Goal: Information Seeking & Learning: Learn about a topic

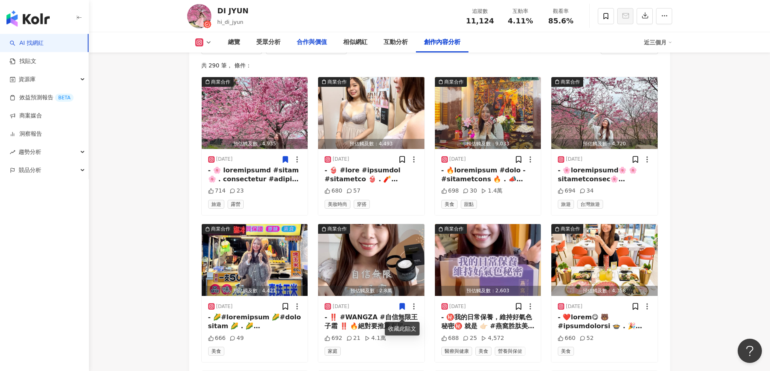
scroll to position [2543, 0]
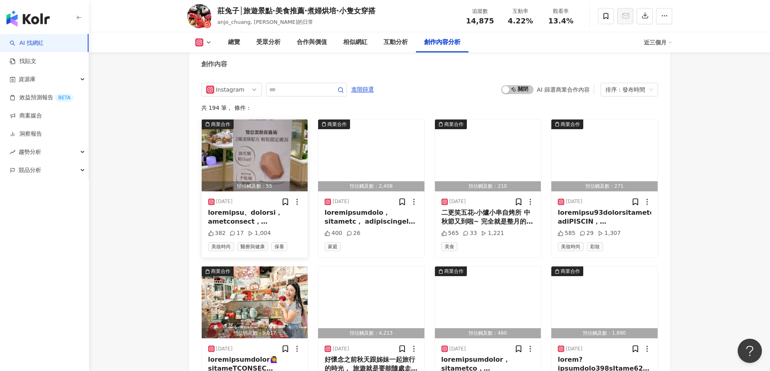
scroll to position [2434, 0]
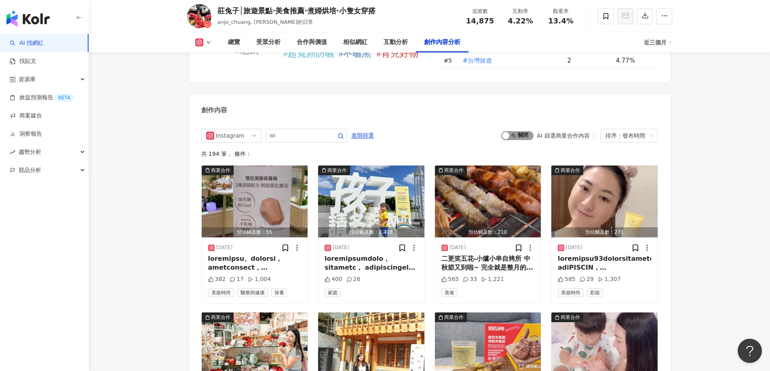
click at [524, 131] on span "啟動 關閉" at bounding box center [517, 135] width 32 height 9
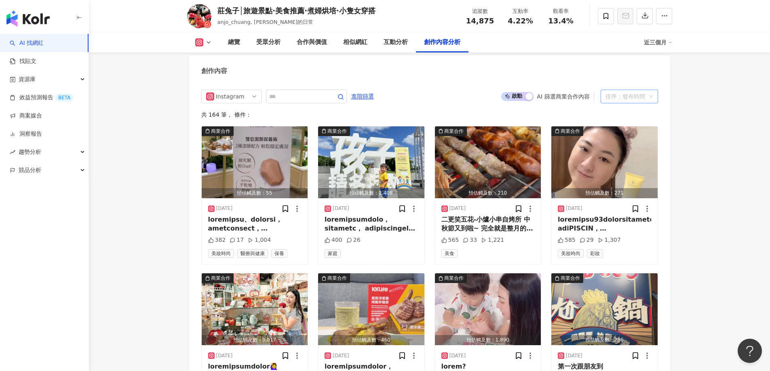
click at [615, 90] on div "排序：發布時間" at bounding box center [625, 96] width 40 height 13
click at [610, 139] on div "觀看數" at bounding box center [629, 138] width 44 height 9
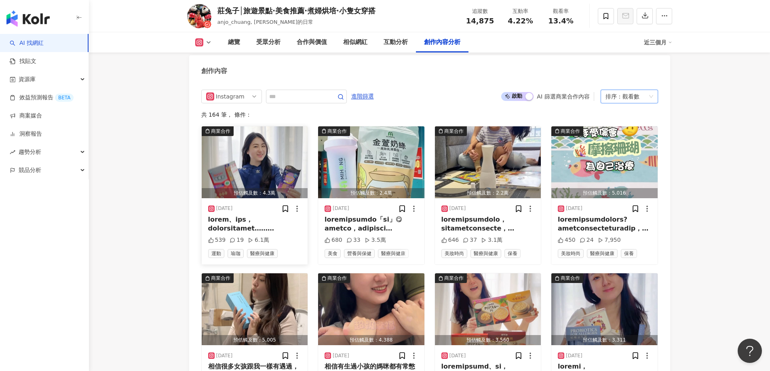
click at [223, 164] on img "button" at bounding box center [255, 163] width 106 height 72
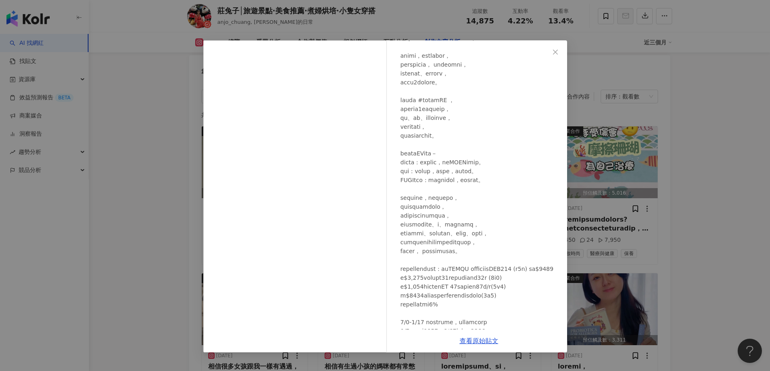
scroll to position [213, 0]
click at [139, 213] on div "莊兔子│旅遊景點·美食推薦·煮婦烘培·小隻女穿搭 2025/4/3 539 19 6.1萬 查看原始貼文" at bounding box center [385, 185] width 770 height 371
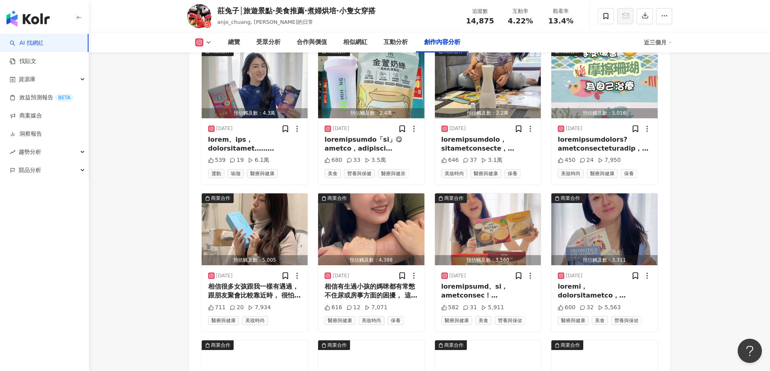
scroll to position [2554, 0]
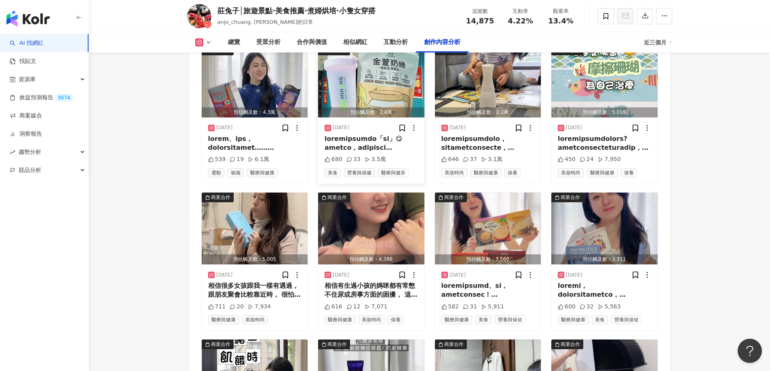
click at [354, 88] on img "button" at bounding box center [371, 82] width 106 height 72
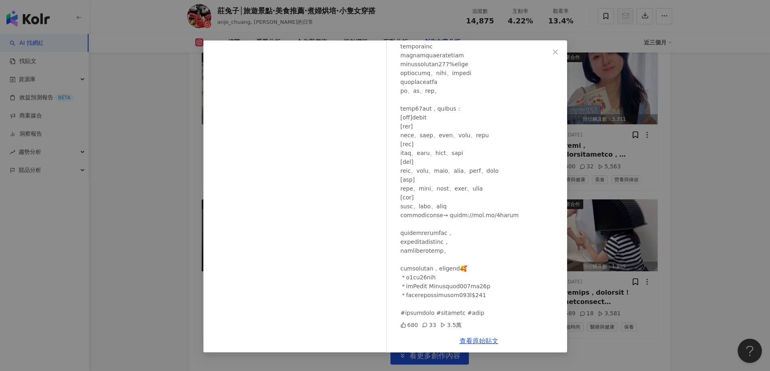
scroll to position [2666, 0]
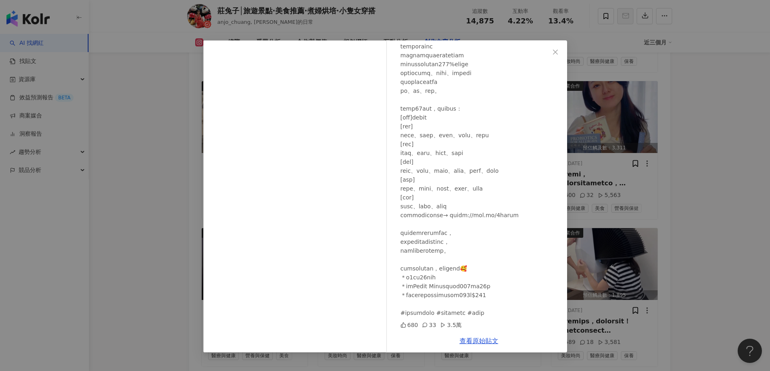
click at [142, 220] on div "莊兔子│旅遊景點·美食推薦·煮婦烘培·小隻女穿搭 2024/10/23 680 33 3.5萬 查看原始貼文" at bounding box center [385, 185] width 770 height 371
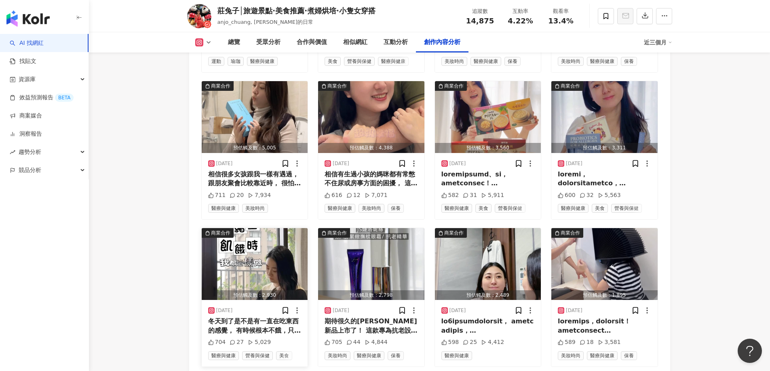
scroll to position [2706, 0]
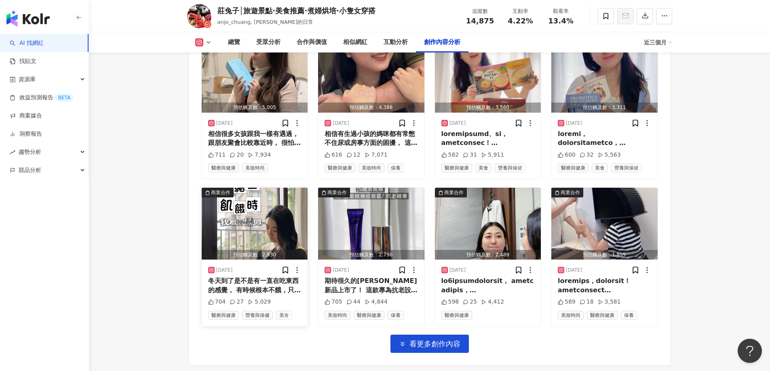
click at [261, 232] on img "button" at bounding box center [255, 224] width 106 height 72
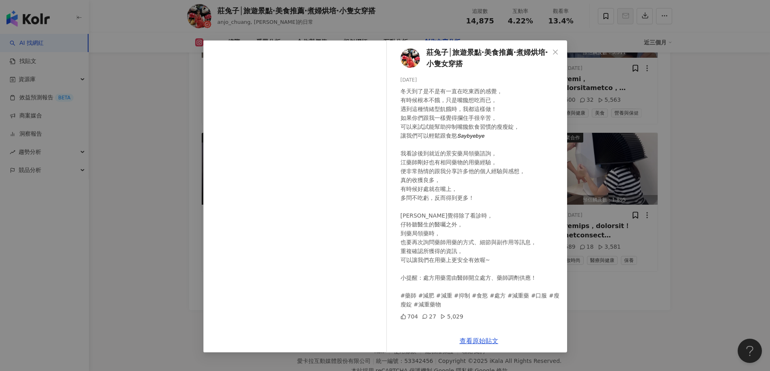
scroll to position [2747, 0]
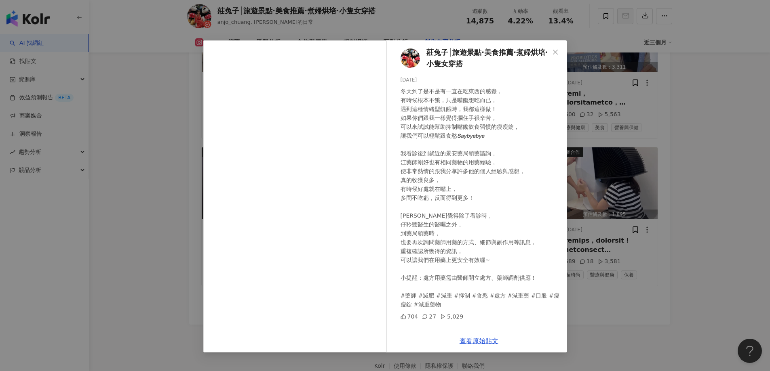
click at [139, 213] on div "莊兔子│旅遊景點·美食推薦·煮婦烘培·小隻女穿搭 2024/12/2 704 27 5,029 查看原始貼文" at bounding box center [385, 185] width 770 height 371
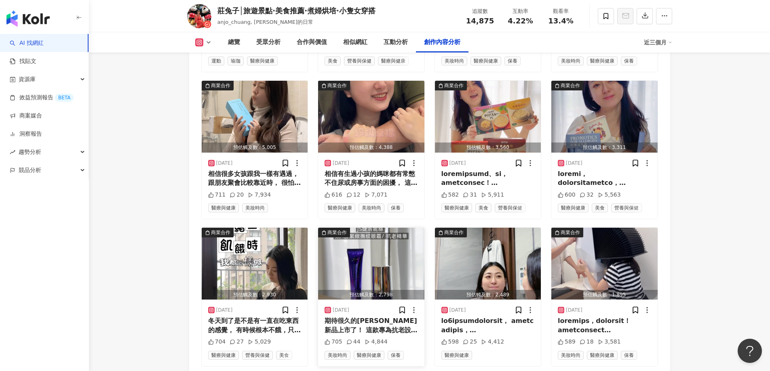
scroll to position [2666, 0]
click at [498, 117] on img "button" at bounding box center [488, 117] width 106 height 72
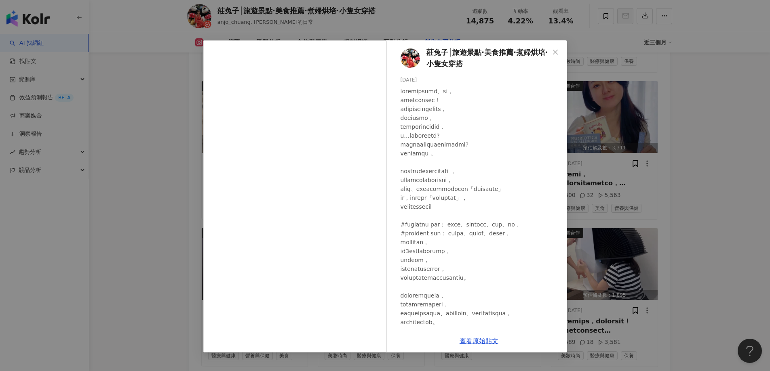
click at [138, 179] on div "莊兔子│旅遊景點·美食推薦·煮婦烘培·小隻女穿搭 2025/5/22 582 31 5,911 查看原始貼文" at bounding box center [385, 185] width 770 height 371
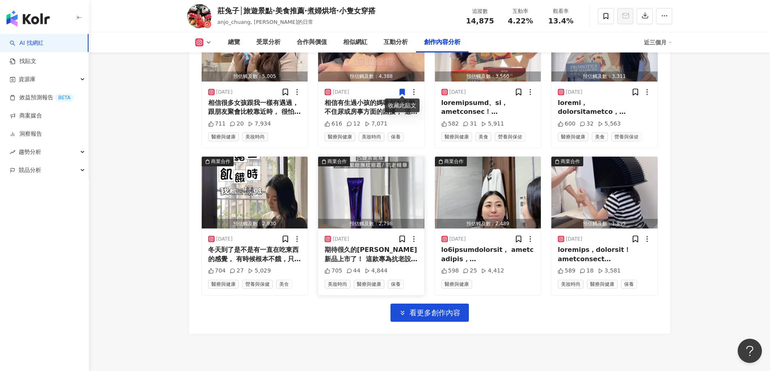
scroll to position [2747, 0]
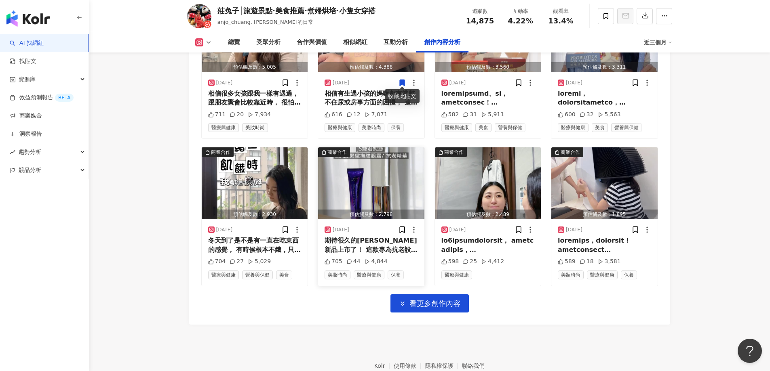
click at [376, 183] on img "button" at bounding box center [371, 184] width 106 height 72
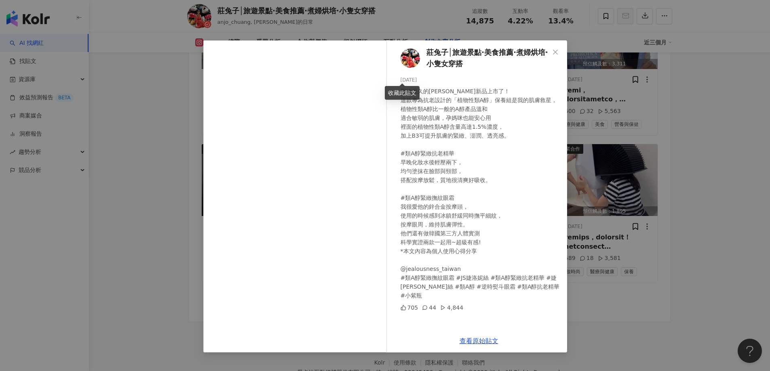
scroll to position [2706, 0]
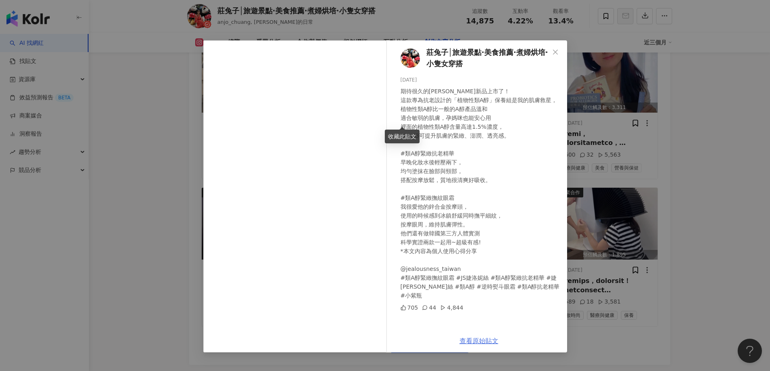
click at [467, 341] on link "查看原始貼文" at bounding box center [479, 341] width 39 height 8
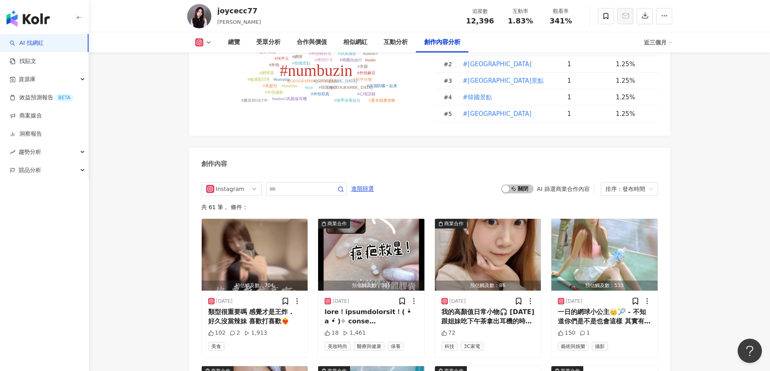
scroll to position [2475, 0]
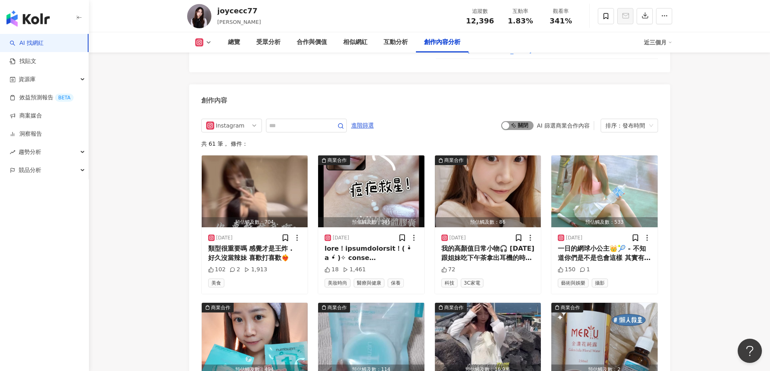
click at [518, 121] on span "啟動 關閉" at bounding box center [517, 125] width 32 height 9
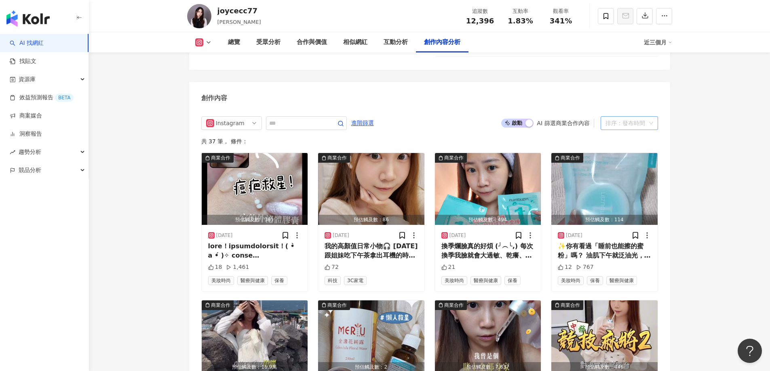
click at [624, 117] on div "排序：發布時間" at bounding box center [625, 123] width 40 height 13
click at [615, 139] on div "觀看數" at bounding box center [629, 138] width 44 height 9
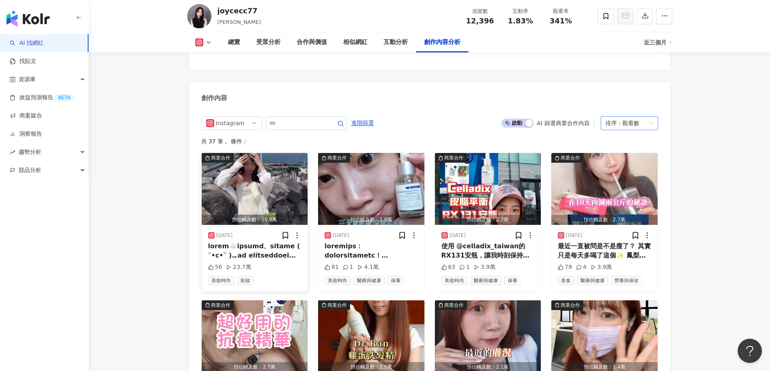
click at [249, 166] on img "button" at bounding box center [255, 189] width 106 height 72
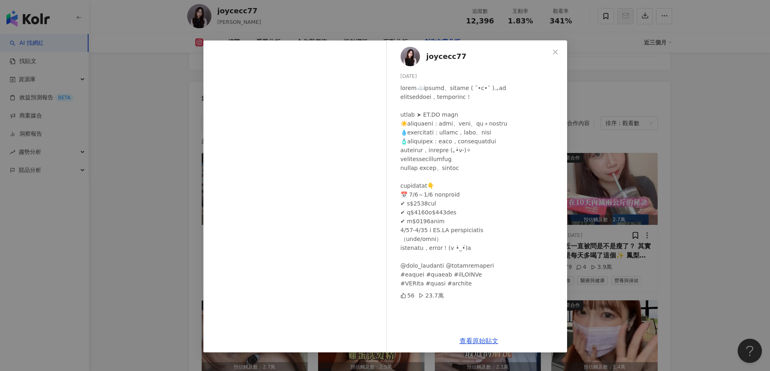
click at [146, 223] on div "joycecc77 2025/8/18 56 23.7萬 查看原始貼文" at bounding box center [385, 185] width 770 height 371
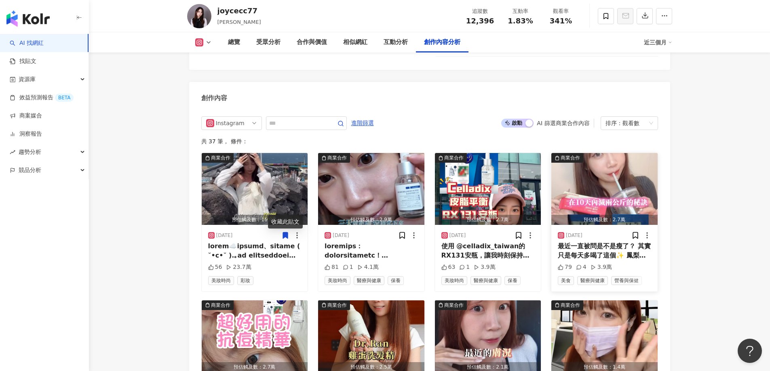
click at [586, 162] on img "button" at bounding box center [604, 189] width 106 height 72
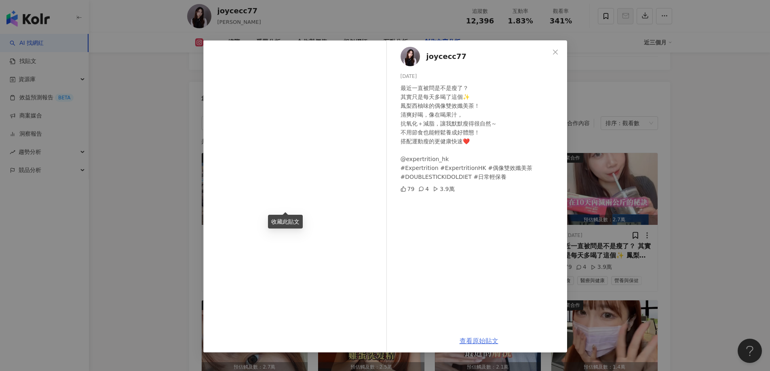
click at [469, 339] on link "查看原始貼文" at bounding box center [479, 341] width 39 height 8
click at [162, 208] on div "joycecc77 2025/3/28 最近一直被問是不是瘦了？ 其實只是每天多喝了這個✨ 鳳梨西柚味的偶像雙效孅美茶！ 清爽好喝，像在喝果汁， 抗氧化＋減脂…" at bounding box center [385, 185] width 770 height 371
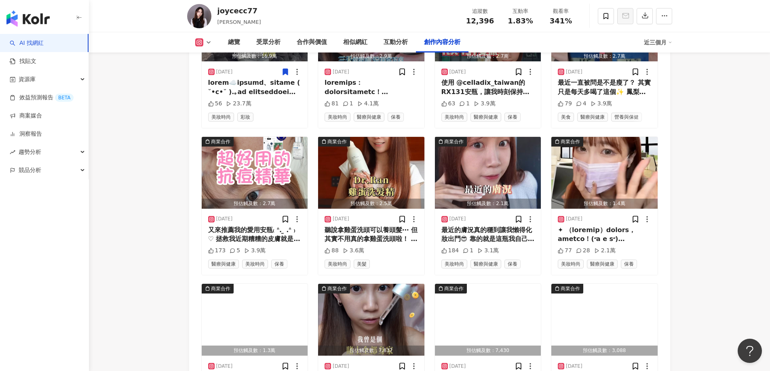
scroll to position [2639, 0]
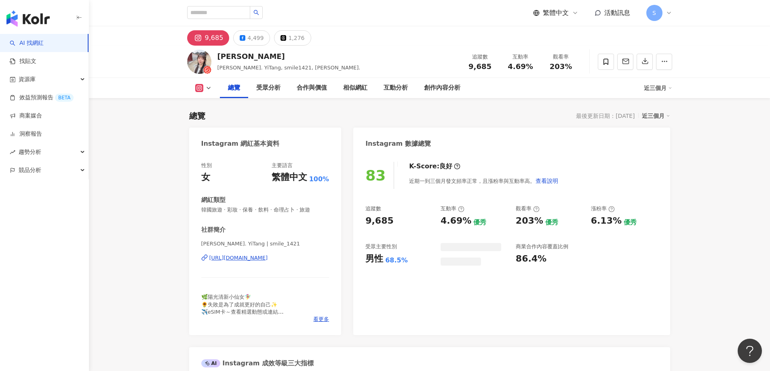
scroll to position [50, 0]
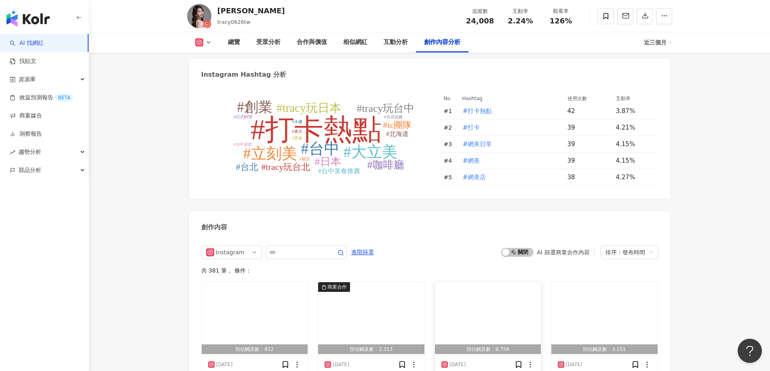
scroll to position [2354, 0]
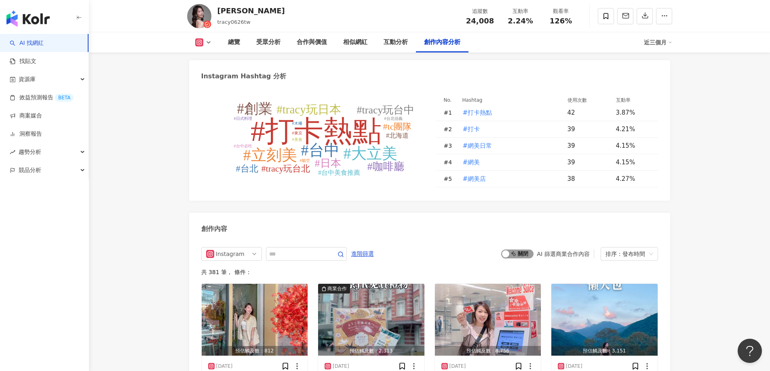
click at [521, 250] on span "啟動 關閉" at bounding box center [517, 254] width 32 height 9
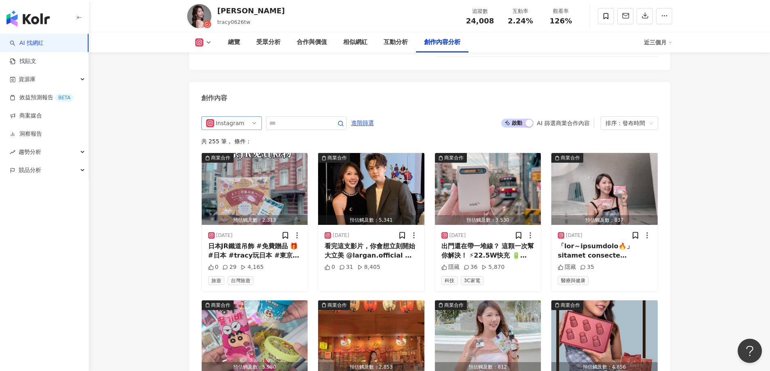
click at [229, 117] on div "Instagram" at bounding box center [229, 123] width 26 height 13
click at [627, 117] on div "排序：發布時間" at bounding box center [625, 123] width 40 height 13
click at [615, 137] on div "觀看數" at bounding box center [629, 138] width 44 height 9
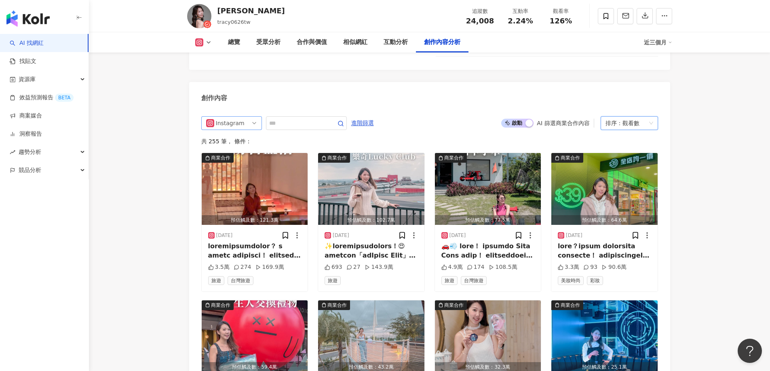
click at [238, 117] on div "Instagram" at bounding box center [229, 123] width 26 height 13
click at [238, 136] on div "不分平台" at bounding box center [230, 140] width 26 height 9
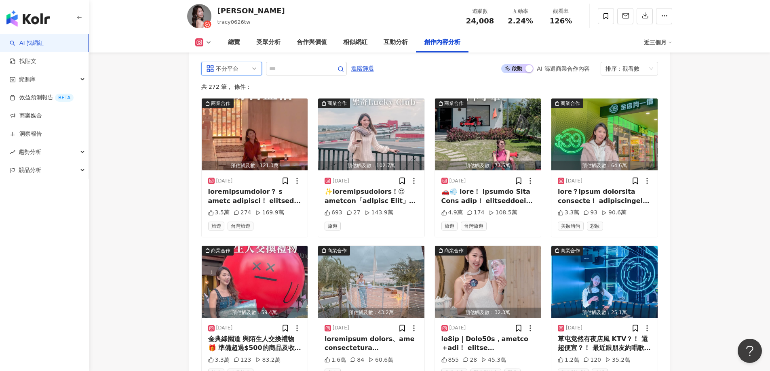
scroll to position [2525, 0]
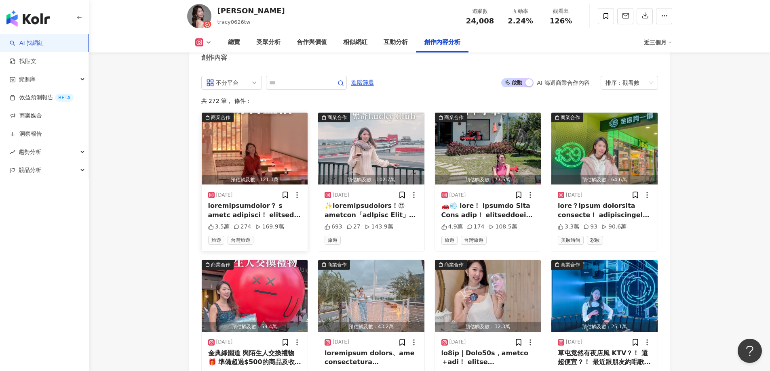
click at [232, 124] on img "button" at bounding box center [255, 149] width 106 height 72
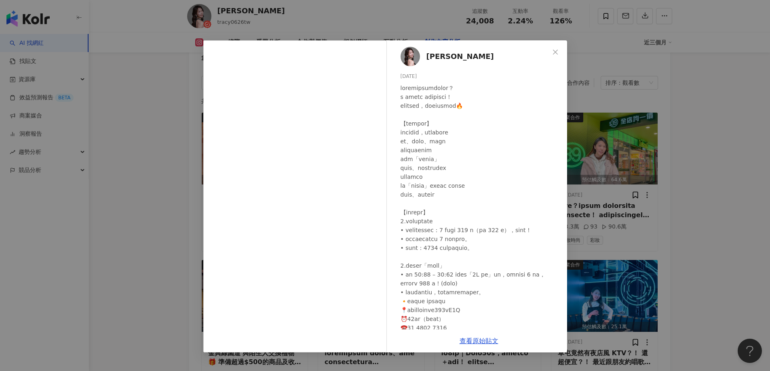
click at [181, 195] on div "[PERSON_NAME] [DATE] 3.5萬 274 169.9萬 查看原始貼文" at bounding box center [385, 185] width 770 height 371
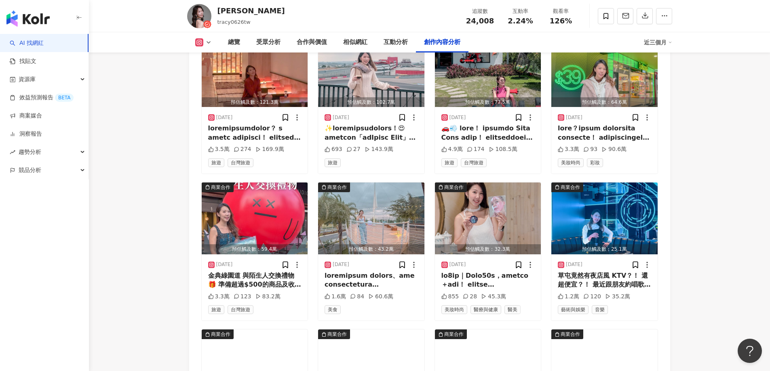
scroll to position [2606, 0]
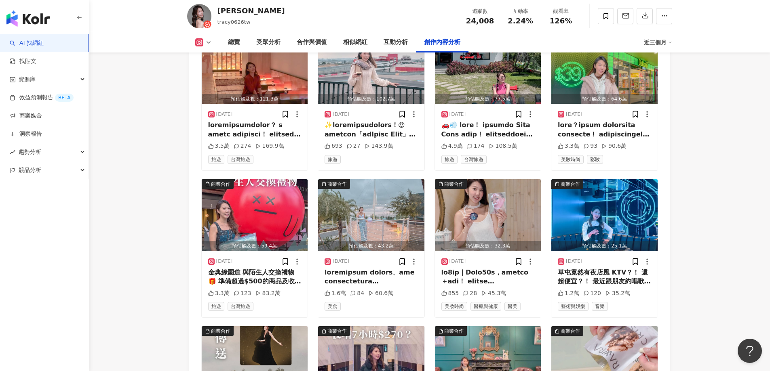
click at [466, 187] on img "button" at bounding box center [488, 215] width 106 height 72
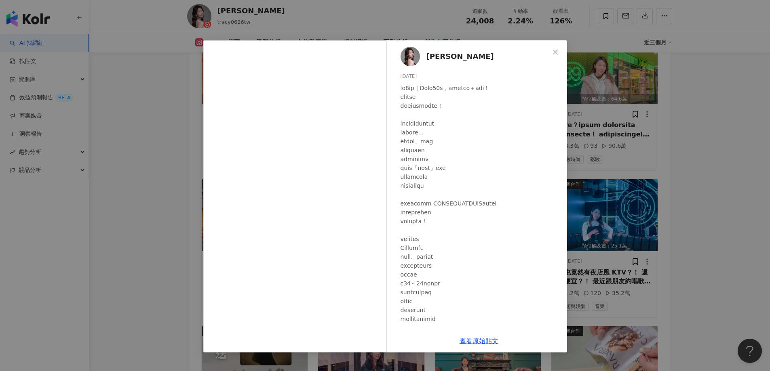
click at [152, 188] on div "[PERSON_NAME] [DATE] 855 28 45.3萬 查看原始貼文" at bounding box center [385, 185] width 770 height 371
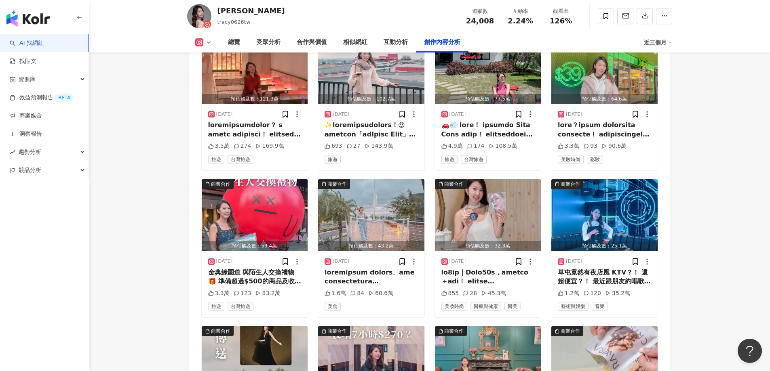
scroll to position [2727, 0]
